Goal: Contribute content: Contribute content

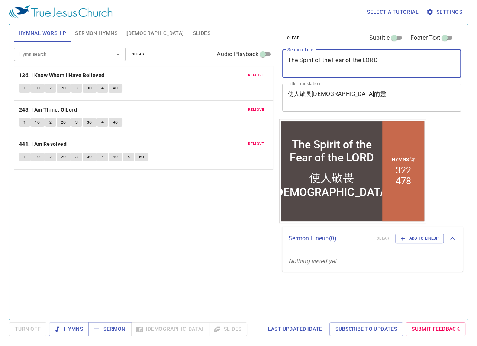
drag, startPoint x: 289, startPoint y: 60, endPoint x: 379, endPoint y: 64, distance: 90.1
click at [379, 64] on textarea "The Spirit of the Fear of the LORD" at bounding box center [371, 64] width 168 height 14
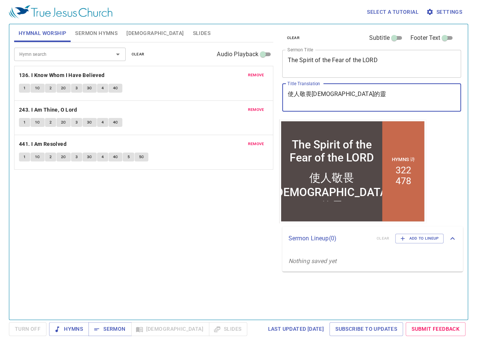
drag, startPoint x: 342, startPoint y: 97, endPoint x: 252, endPoint y: 95, distance: 90.4
click at [252, 94] on div "Hymnal Worship Sermon Hymns Bible Slides Hymn search Hymn search clear Audio Pl…" at bounding box center [238, 168] width 455 height 295
click at [258, 74] on span "remove" at bounding box center [256, 75] width 16 height 7
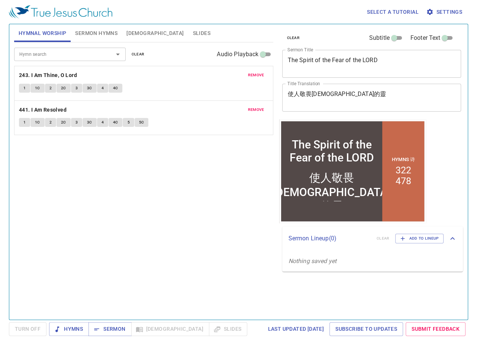
click at [258, 74] on span "remove" at bounding box center [256, 75] width 16 height 7
click at [257, 74] on span "remove" at bounding box center [256, 75] width 16 height 7
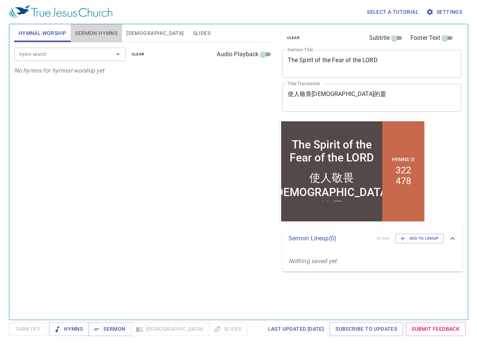
click at [105, 33] on span "Sermon Hymns" at bounding box center [96, 33] width 42 height 9
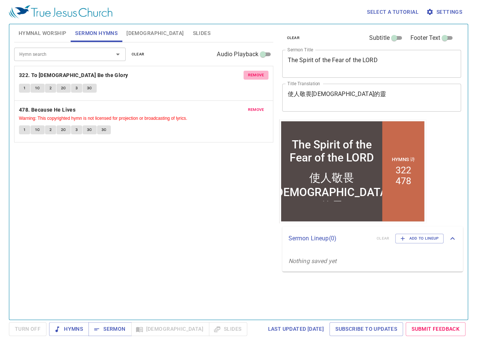
click at [254, 76] on span "remove" at bounding box center [256, 75] width 16 height 7
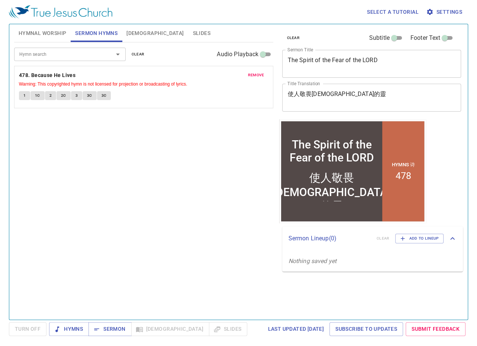
click at [258, 75] on span "remove" at bounding box center [256, 75] width 16 height 7
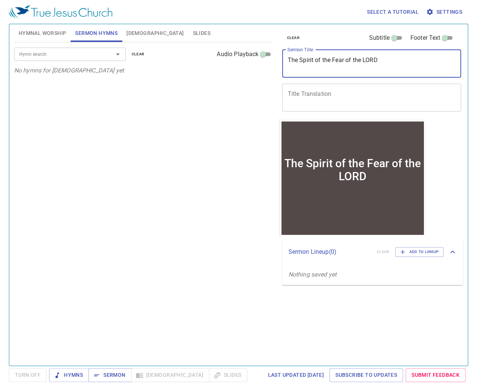
drag, startPoint x: 389, startPoint y: 61, endPoint x: 279, endPoint y: 60, distance: 110.5
click at [279, 60] on div "clear Subtitle Footer Text Sermon Title The Spirit of the Fear of the LORD x Se…" at bounding box center [371, 71] width 184 height 95
type textarea ","
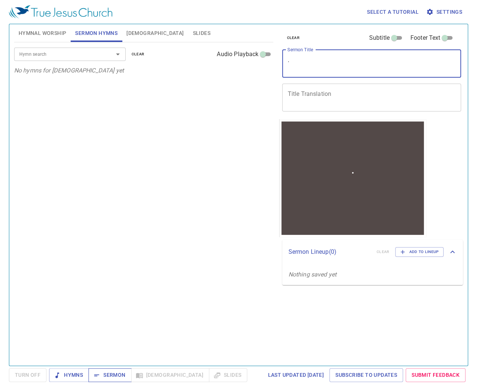
type textarea "."
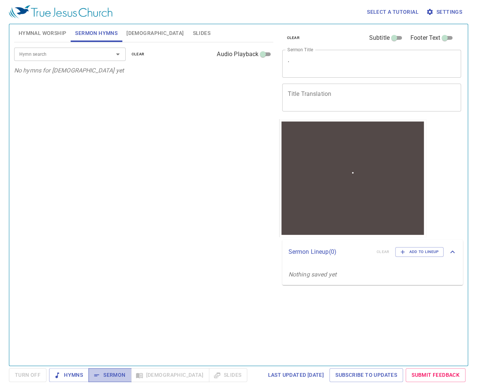
click at [108, 321] on span "Sermon" at bounding box center [109, 375] width 31 height 9
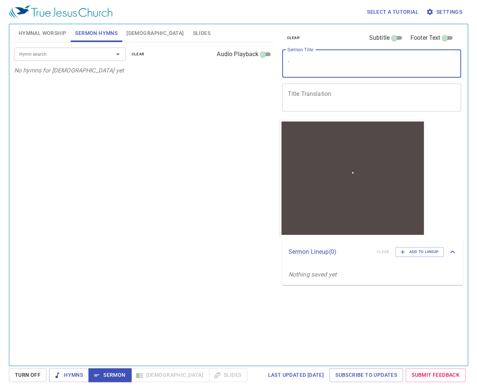
click at [322, 66] on textarea "." at bounding box center [371, 64] width 168 height 14
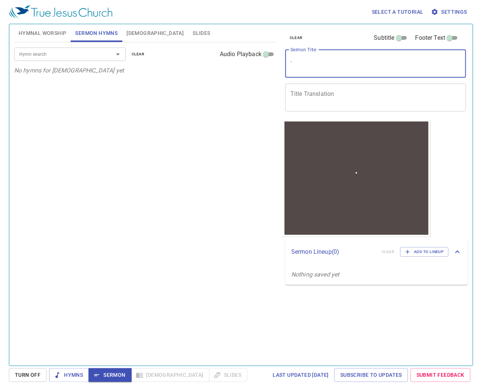
click at [345, 98] on textarea "Title Translation" at bounding box center [375, 97] width 170 height 14
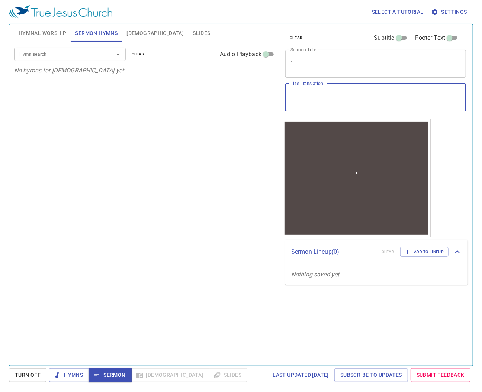
click at [309, 67] on textarea "." at bounding box center [375, 64] width 170 height 14
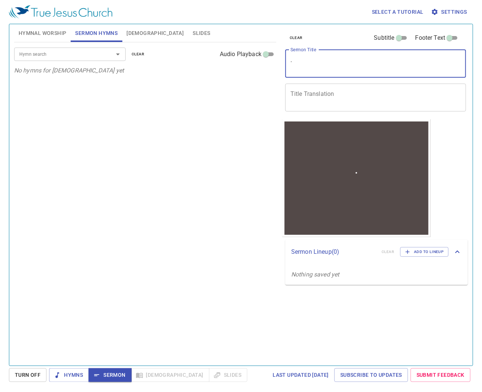
click at [320, 66] on textarea "." at bounding box center [375, 64] width 170 height 14
click at [341, 57] on textarea "Sermon Title" at bounding box center [375, 64] width 170 height 14
click at [307, 64] on textarea "我當作什麼事才可以承受永生" at bounding box center [375, 64] width 170 height 14
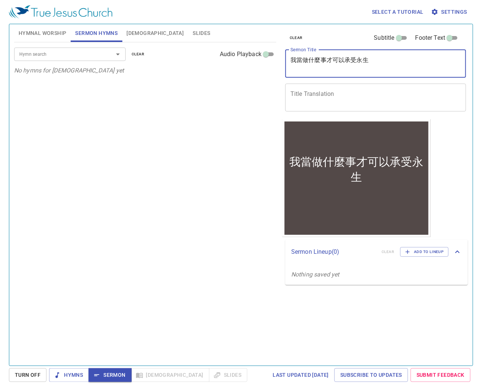
click at [318, 60] on textarea "我當做什麼事才可以承受永生" at bounding box center [375, 64] width 170 height 14
type textarea "我當做什麼事才可以承受永生"
click at [126, 27] on button "[DEMOGRAPHIC_DATA]" at bounding box center [155, 33] width 66 height 18
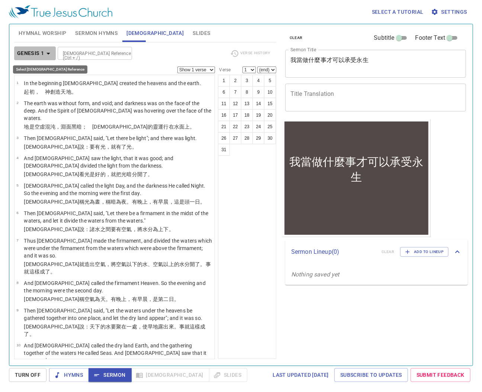
click at [45, 55] on icon "button" at bounding box center [48, 53] width 9 height 9
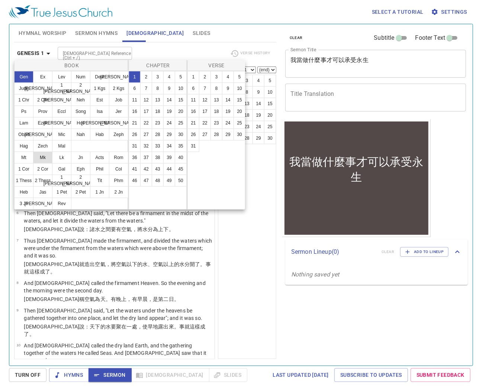
click at [44, 157] on button "Mk" at bounding box center [42, 158] width 19 height 12
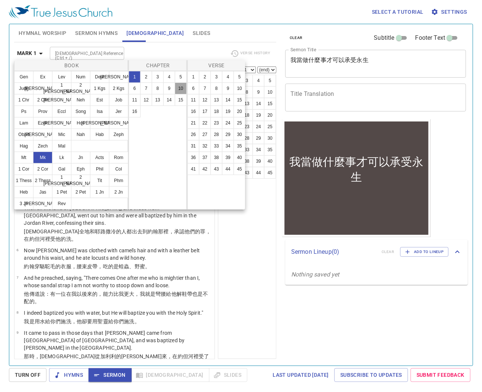
click at [178, 85] on button "10" at bounding box center [181, 89] width 12 height 12
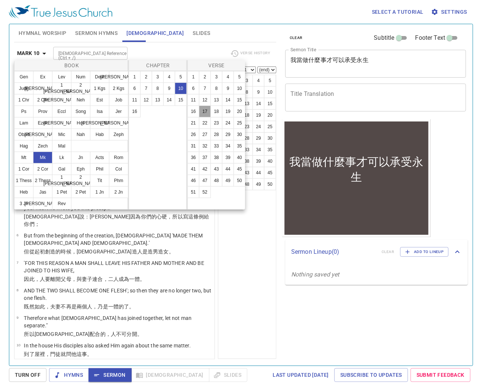
click at [208, 112] on button "17" at bounding box center [205, 112] width 12 height 12
select select "17"
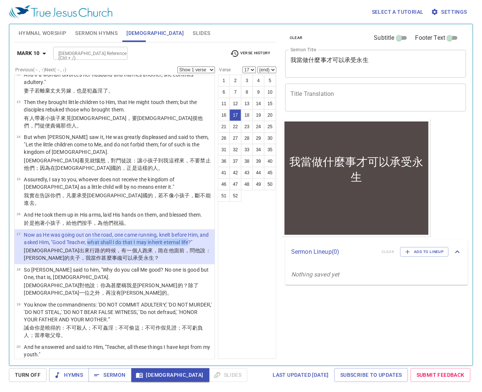
drag, startPoint x: 99, startPoint y: 213, endPoint x: 200, endPoint y: 212, distance: 101.2
click at [200, 231] on p "Now as He was going out on the road, one came running, knelt before Him, and as…" at bounding box center [118, 238] width 189 height 15
copy p "what shall I do that I may inherit eternal life"
click at [346, 88] on div "x Title Translation" at bounding box center [375, 98] width 181 height 28
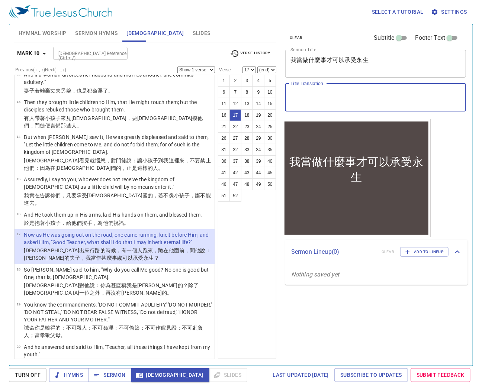
paste textarea "what shall I do that I may inherit eternal life"
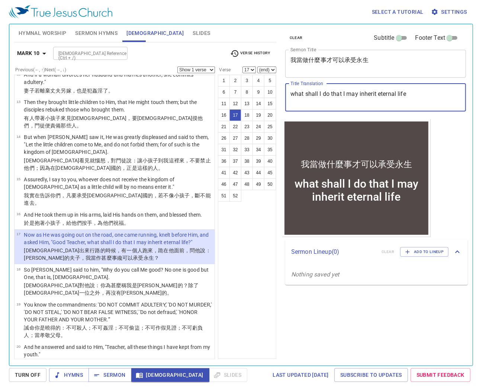
click at [294, 95] on textarea "what shall I do that I may inherit eternal life" at bounding box center [375, 97] width 170 height 14
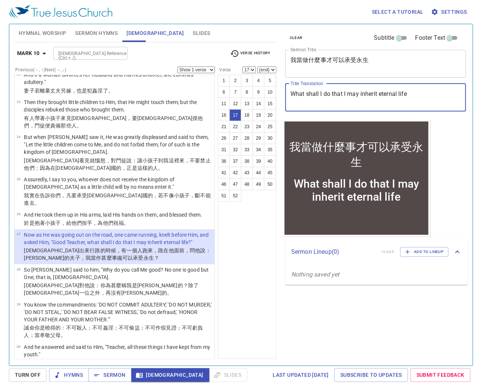
click at [344, 94] on textarea "What shall I do that I may inherit eternal life" at bounding box center [375, 97] width 170 height 14
type textarea "What shall I do that I may inherit eternal life"
click at [446, 142] on div "clear Subtitle Footer Text Sermon Title 我當做什麼事才可以承受永生 x Sermon Title Title Tran…" at bounding box center [375, 192] width 192 height 342
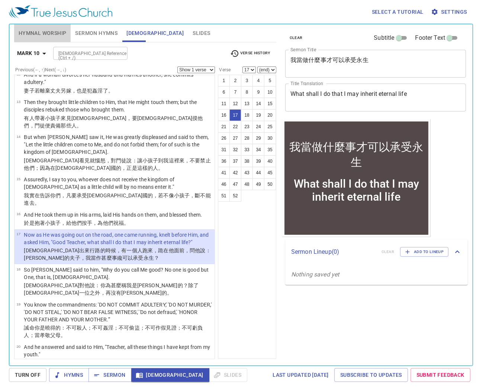
click at [58, 33] on span "Hymnal Worship" at bounding box center [43, 33] width 48 height 9
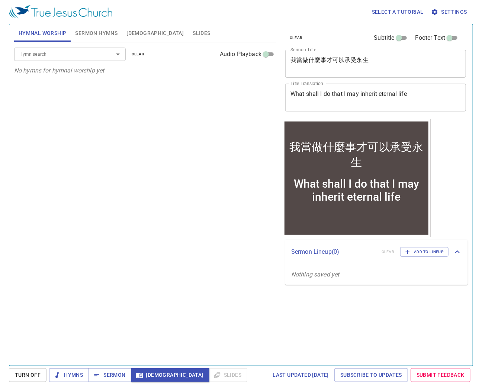
click at [87, 32] on span "Sermon Hymns" at bounding box center [96, 33] width 42 height 9
click at [71, 55] on input "Hymn search" at bounding box center [58, 54] width 85 height 9
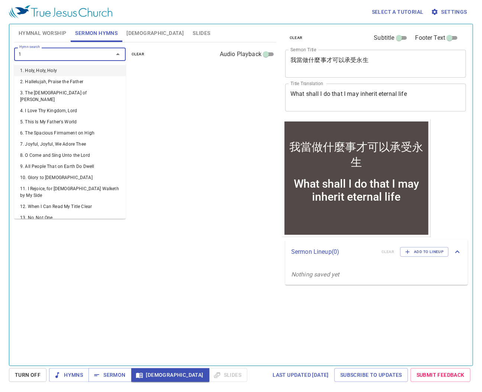
type input "18"
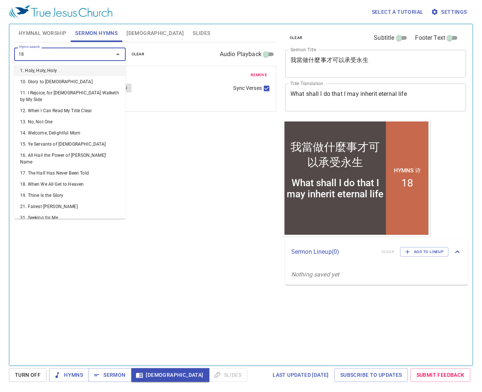
type input "187"
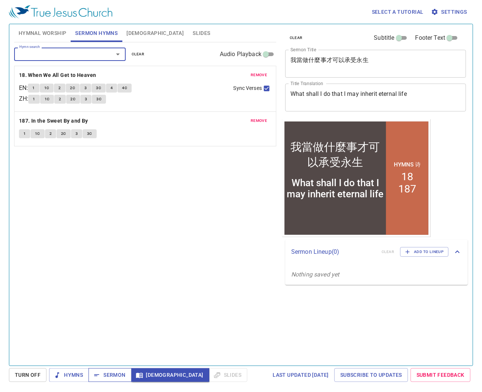
click at [115, 377] on span "Sermon" at bounding box center [109, 375] width 31 height 9
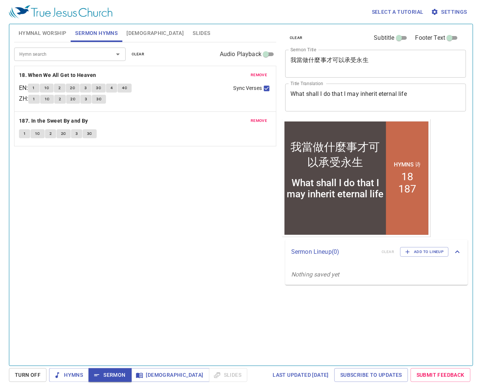
click at [417, 93] on textarea "What shall I do that I may inherit eternal life" at bounding box center [375, 97] width 170 height 14
click at [392, 60] on textarea "我當做什麼事才可以承受永生" at bounding box center [375, 64] width 170 height 14
click at [412, 92] on textarea "What shall I do that I may inherit eternal life" at bounding box center [375, 97] width 170 height 14
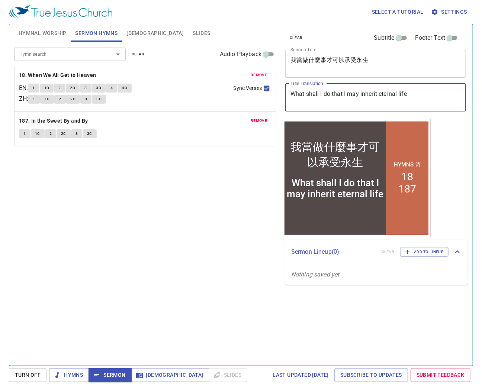
click at [422, 90] on textarea "What shall I do that I may inherit eternal life" at bounding box center [375, 97] width 170 height 14
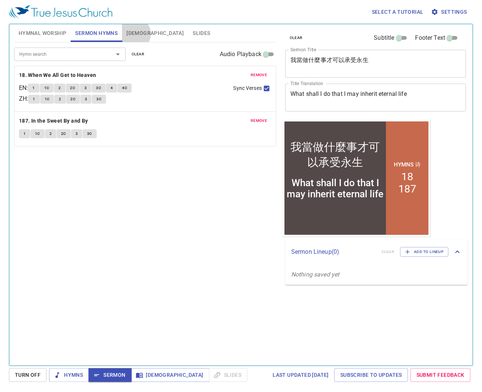
click at [135, 34] on span "[DEMOGRAPHIC_DATA]" at bounding box center [154, 33] width 57 height 9
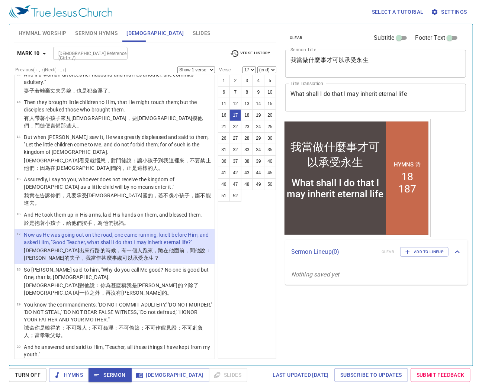
click at [99, 30] on span "Sermon Hymns" at bounding box center [96, 33] width 42 height 9
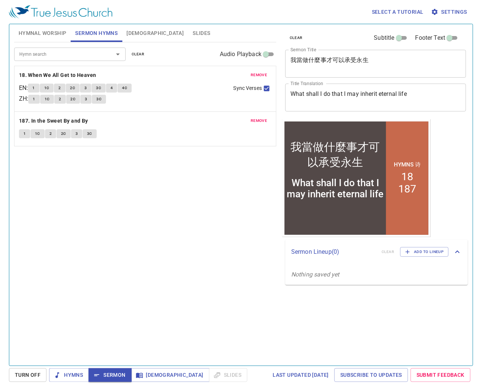
click at [428, 97] on textarea "What shall I do that I may inherit eternal life" at bounding box center [375, 97] width 170 height 14
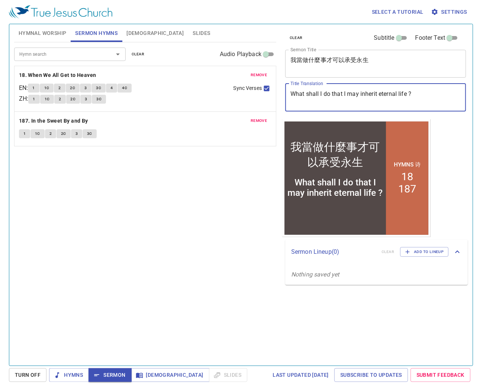
type textarea "What shall I do that I may inherit eternal life ?"
click at [391, 64] on textarea "我當做什麼事才可以承受永生" at bounding box center [375, 64] width 170 height 14
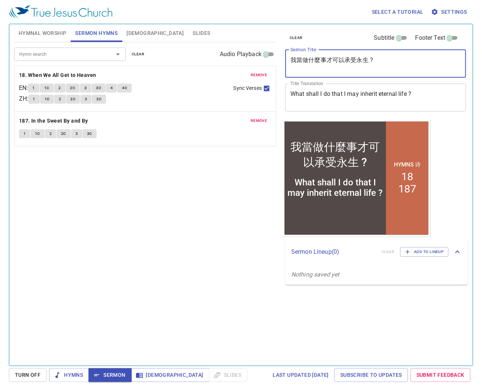
type textarea "我當做什麼事才可以承受永生 ?"
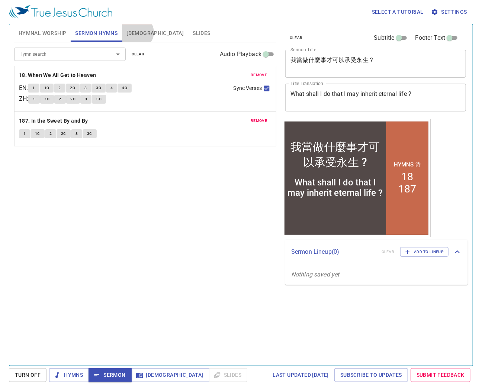
click at [136, 32] on span "[DEMOGRAPHIC_DATA]" at bounding box center [154, 33] width 57 height 9
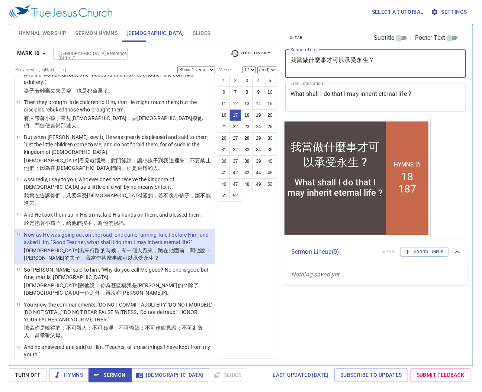
drag, startPoint x: 381, startPoint y: 60, endPoint x: 292, endPoint y: 59, distance: 88.9
click at [292, 59] on textarea "我當做什麼事才可以承受永生 ?" at bounding box center [375, 64] width 170 height 14
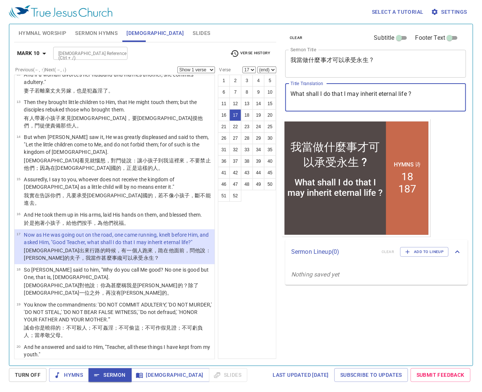
drag, startPoint x: 293, startPoint y: 95, endPoint x: 414, endPoint y: 97, distance: 120.5
click at [414, 97] on textarea "What shall I do that I may inherit eternal life ?" at bounding box center [375, 97] width 170 height 14
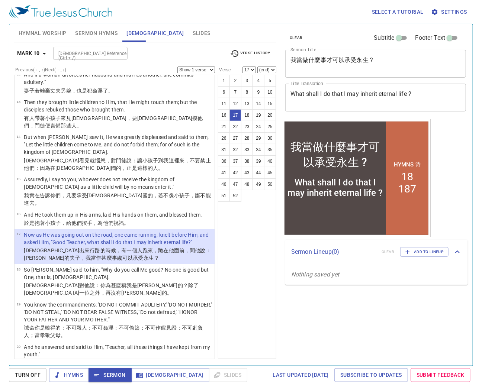
click at [102, 33] on span "Sermon Hymns" at bounding box center [96, 33] width 42 height 9
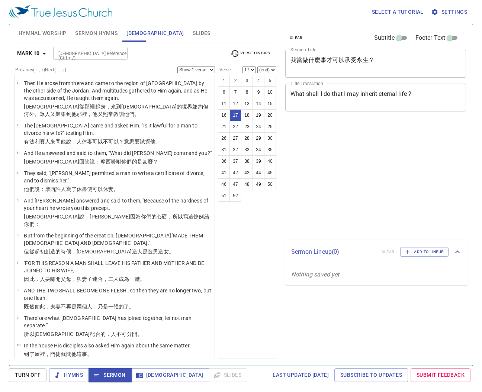
select select "17"
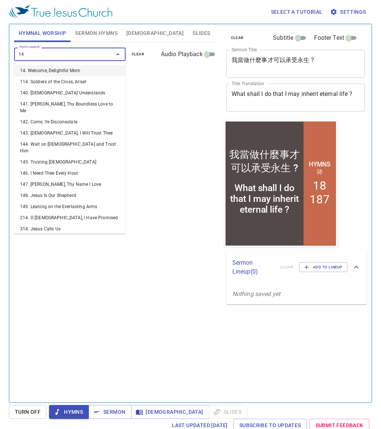
type input "146"
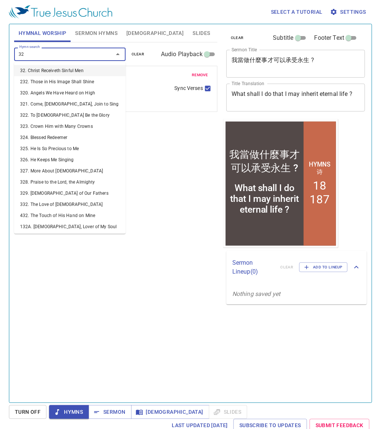
type input "325"
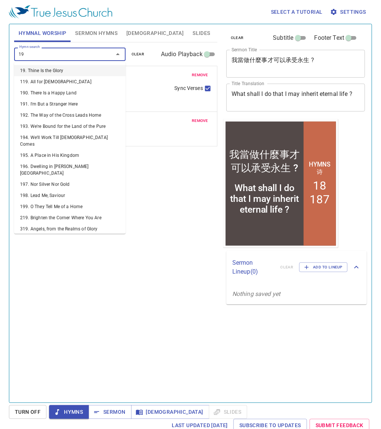
type input "198"
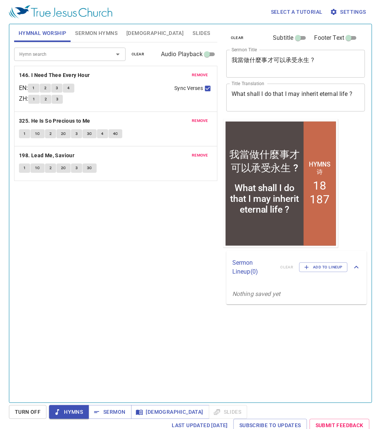
click at [142, 263] on div "Hymn search Hymn search clear Audio Playback remove 146. I Need Thee Every Hour…" at bounding box center [115, 219] width 203 height 354
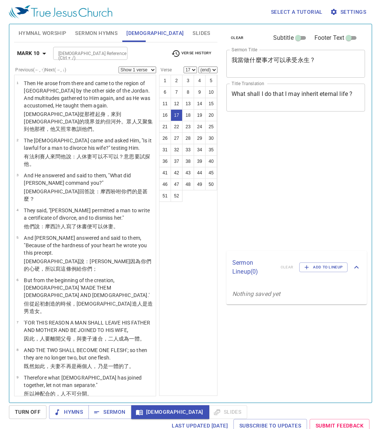
select select "17"
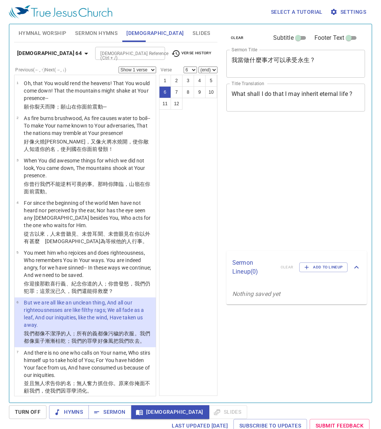
select select "6"
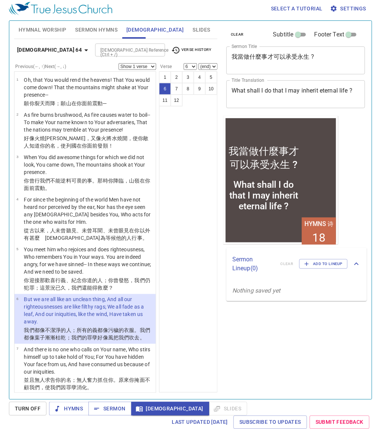
scroll to position [3, 0]
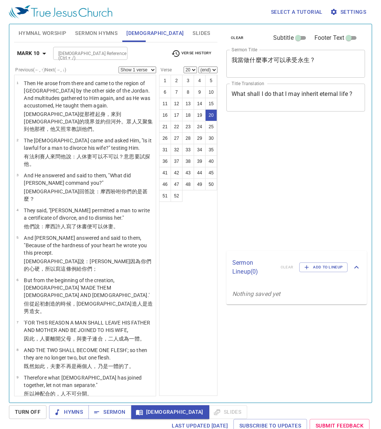
select select "20"
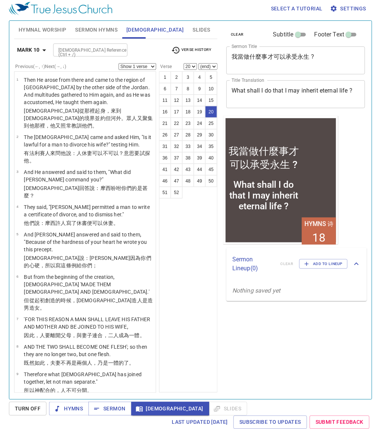
scroll to position [512, 0]
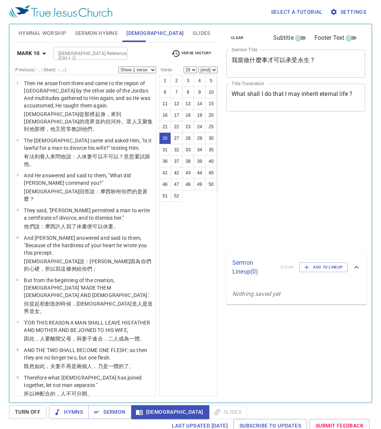
select select "26"
select select "30"
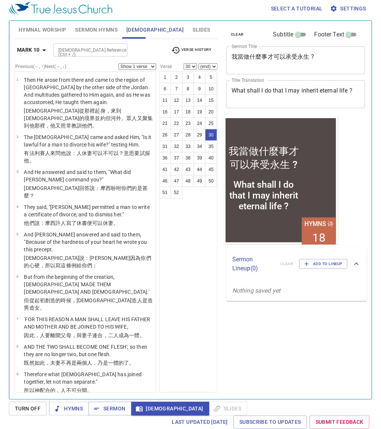
click at [38, 48] on b "Mark 10" at bounding box center [28, 49] width 23 height 9
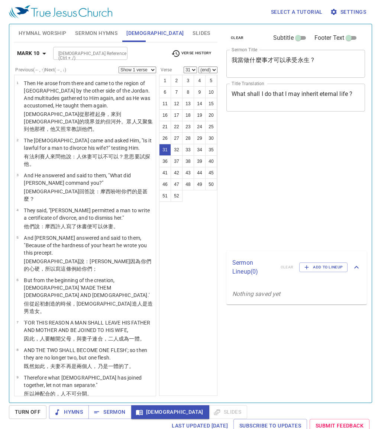
select select "31"
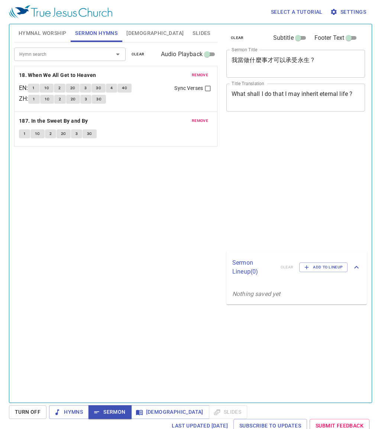
scroll to position [3, 0]
